Goal: Obtain resource: Download file/media

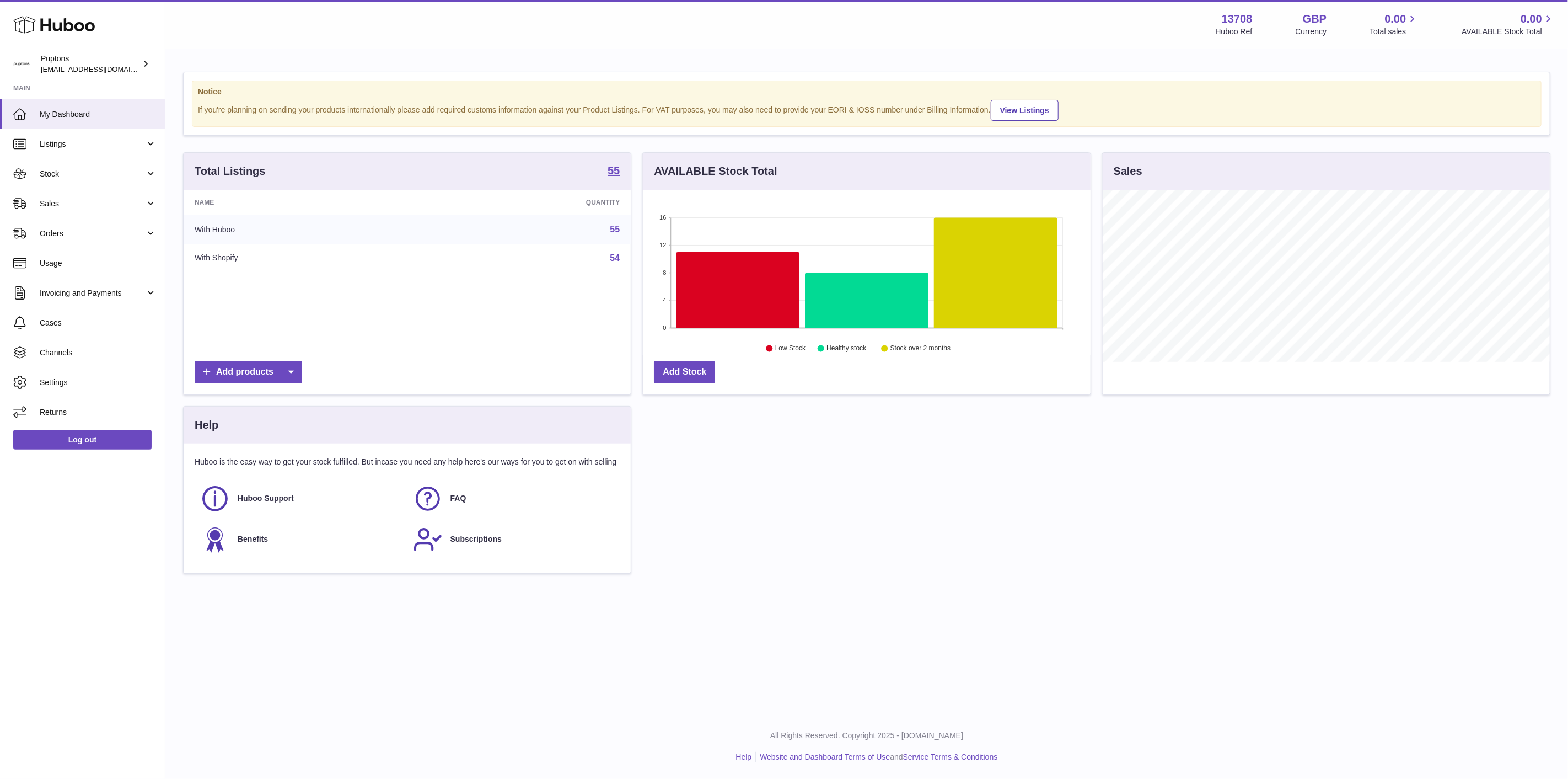
scroll to position [172, 447]
click at [59, 206] on span "Sales" at bounding box center [92, 203] width 105 height 10
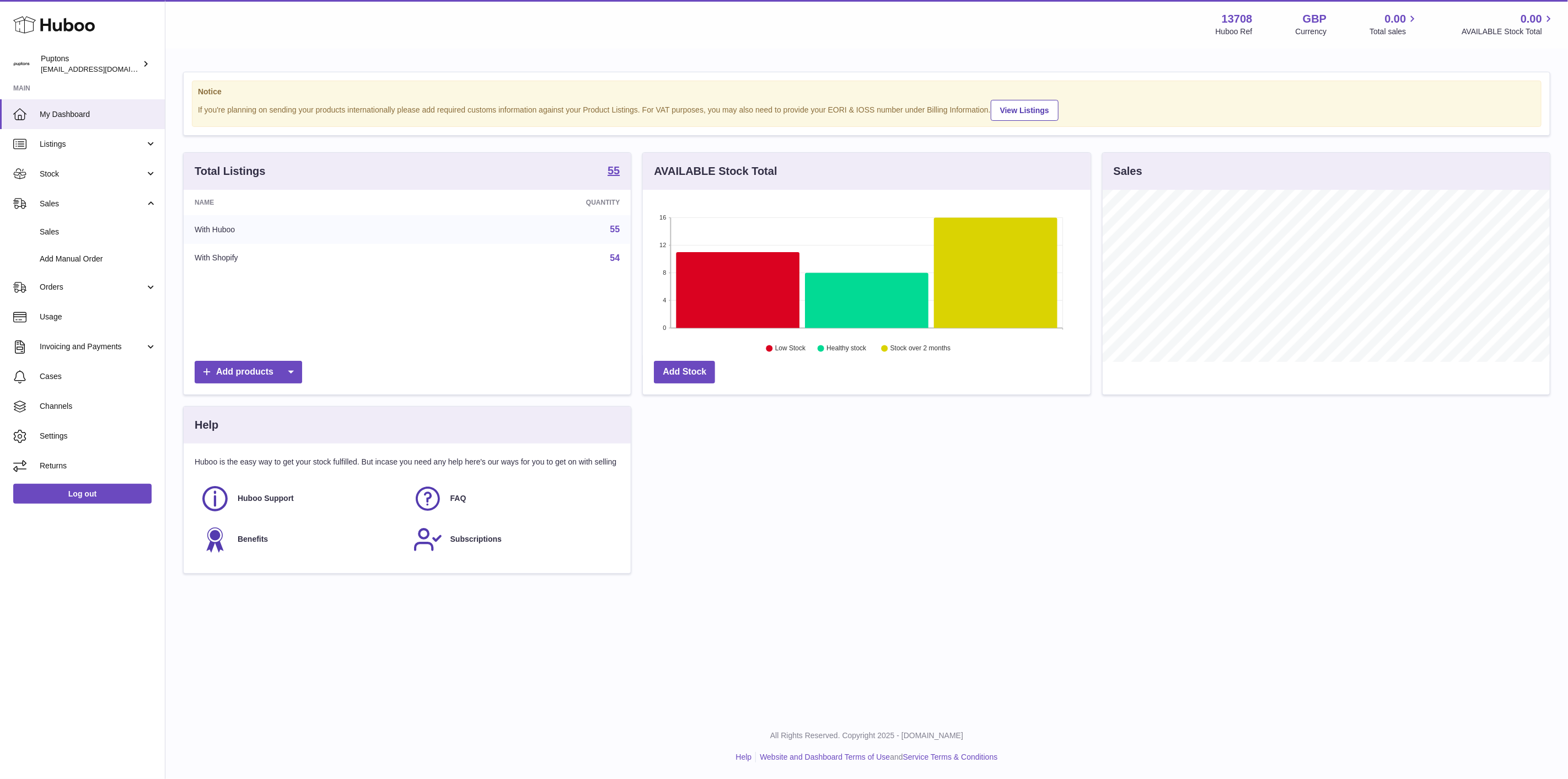
click at [74, 235] on span "Sales" at bounding box center [98, 231] width 117 height 10
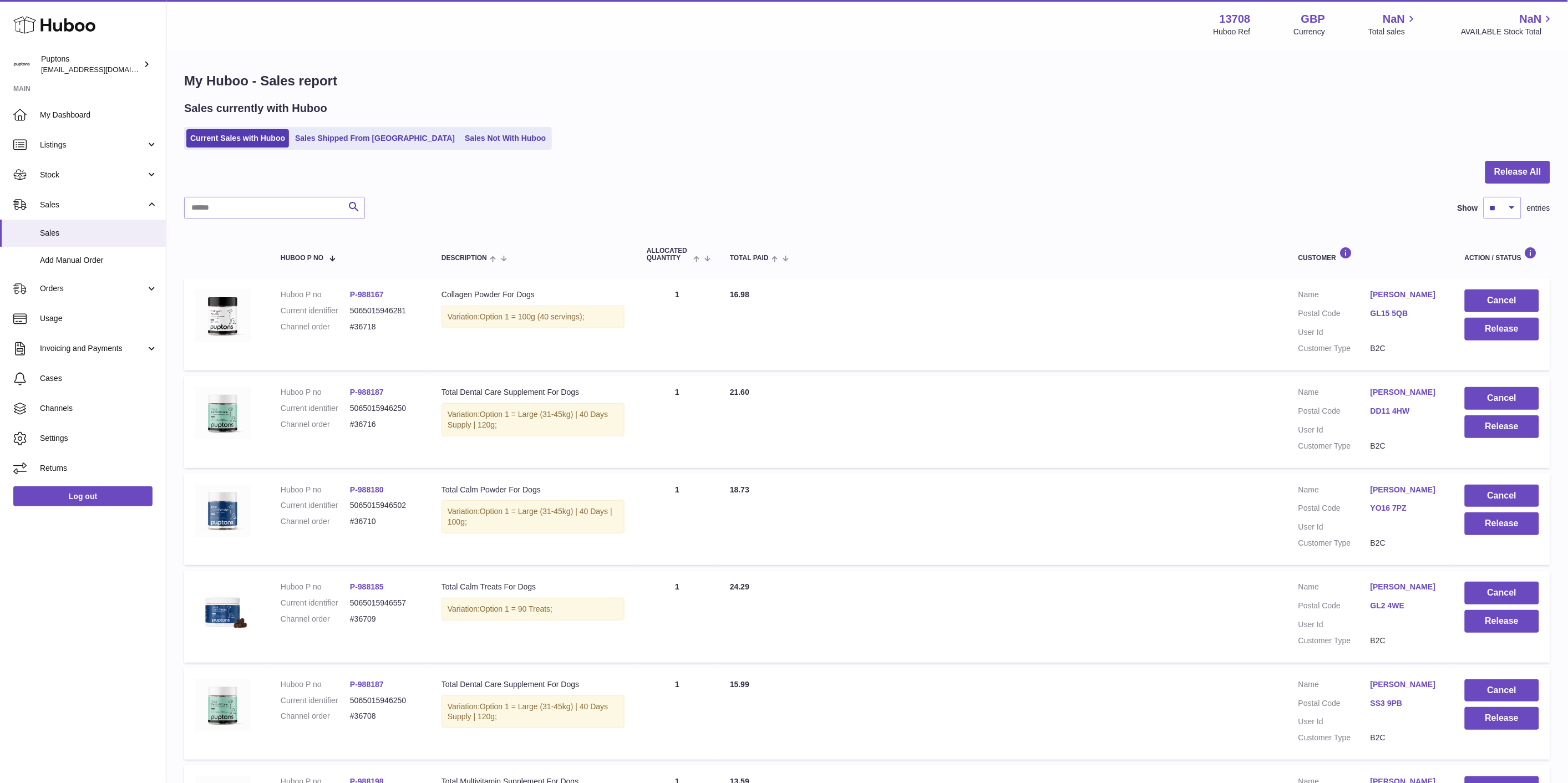
click at [69, 184] on link "Stock" at bounding box center [83, 174] width 166 height 30
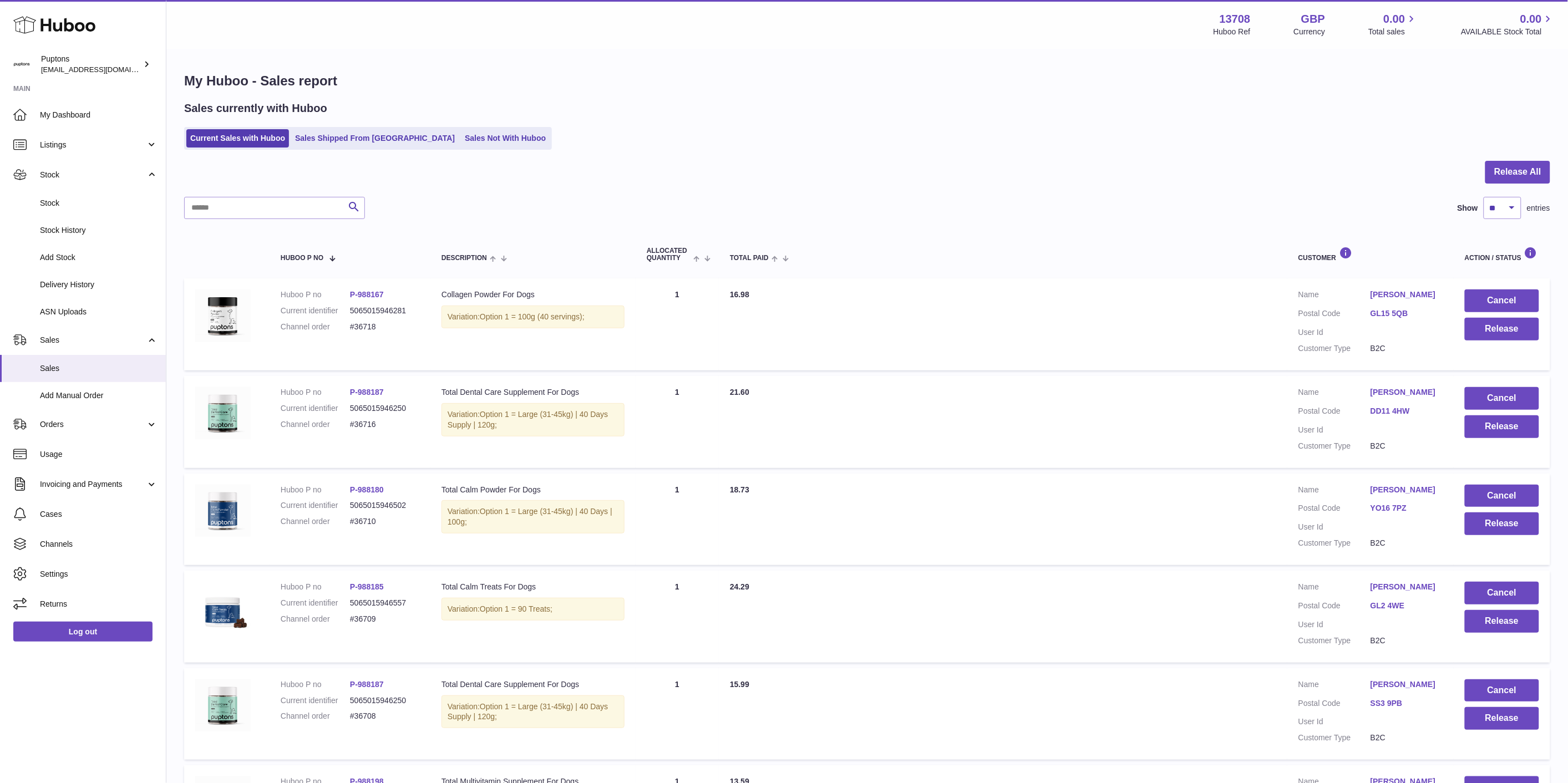
click at [69, 205] on span "Stock" at bounding box center [99, 203] width 118 height 10
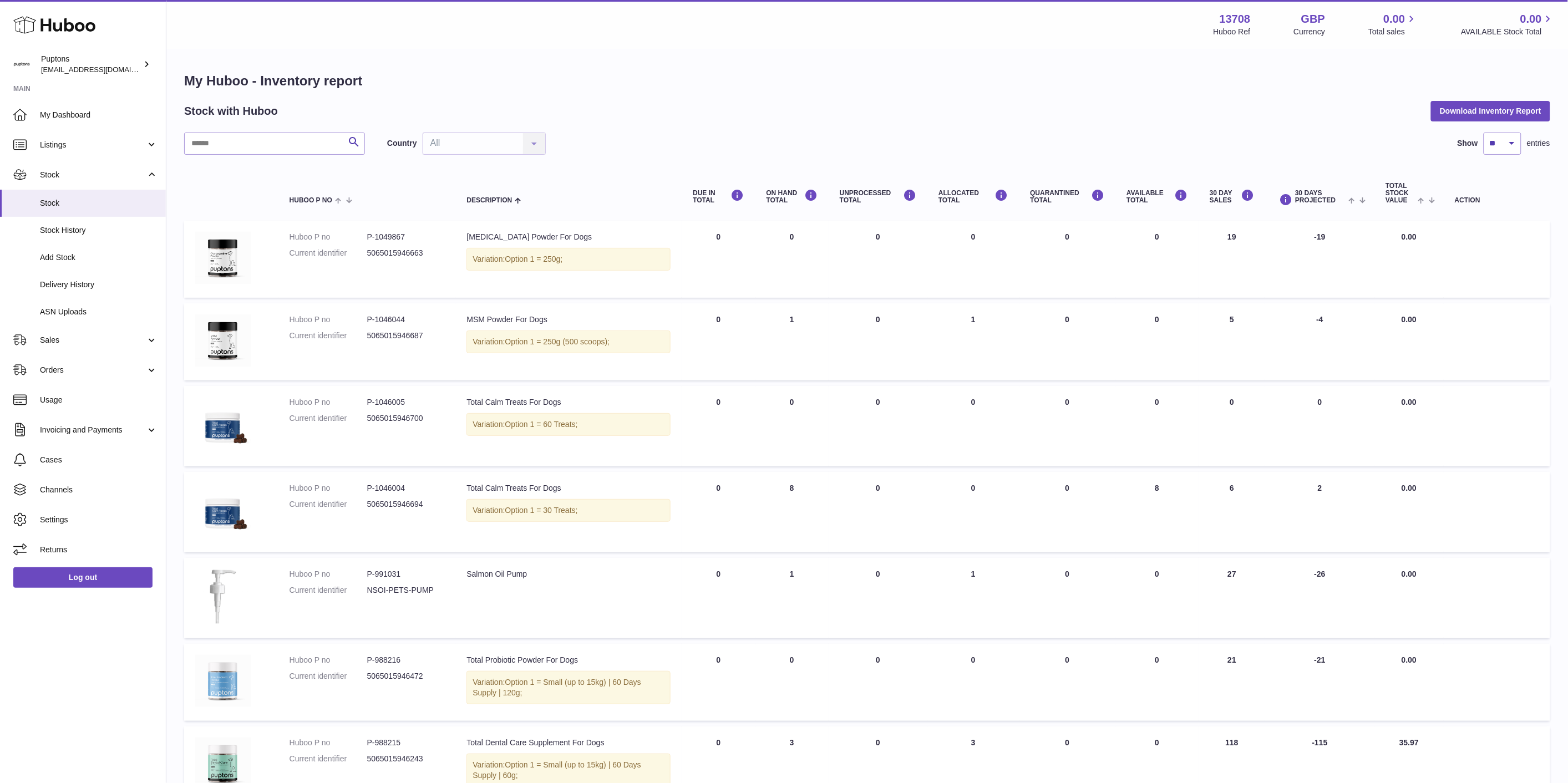
click at [1506, 123] on div "My Huboo - Inventory report Stock with Huboo Download Inventory Report Search C…" at bounding box center [867, 576] width 1366 height 1008
click at [1502, 116] on button "Download Inventory Report" at bounding box center [1490, 111] width 119 height 20
